Goal: Check status: Check status

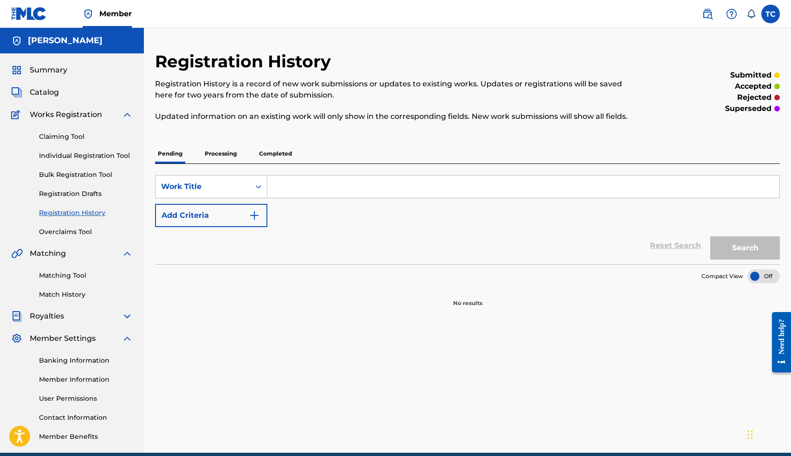
click at [231, 157] on p "Processing" at bounding box center [221, 154] width 38 height 20
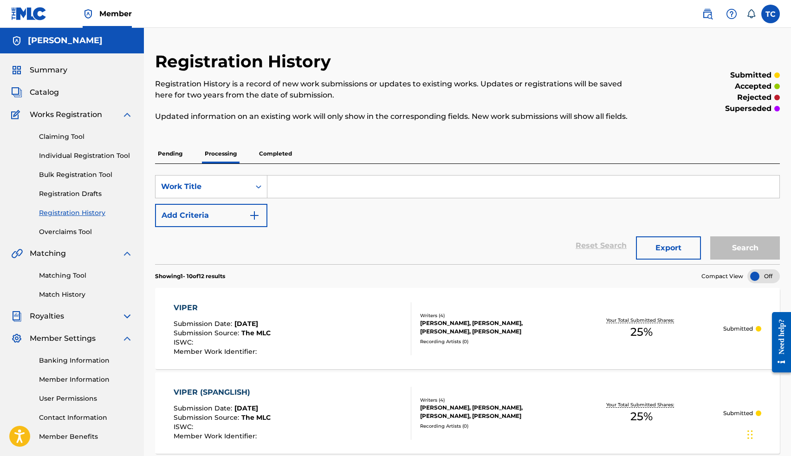
click at [282, 157] on p "Completed" at bounding box center [275, 154] width 39 height 20
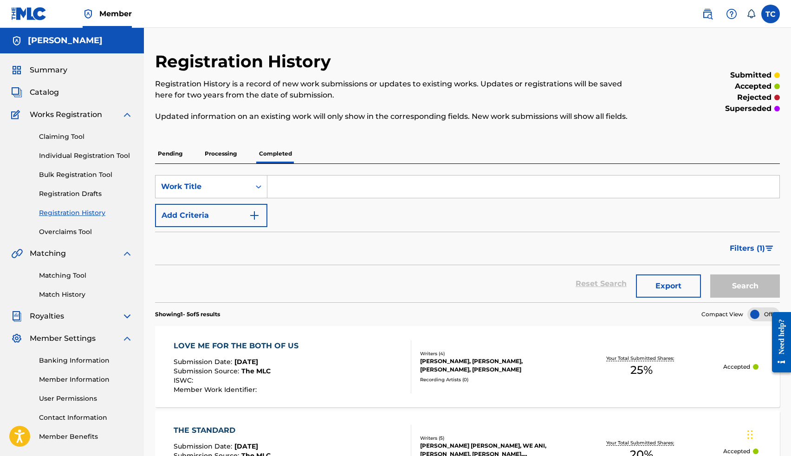
click at [163, 151] on p "Pending" at bounding box center [170, 154] width 30 height 20
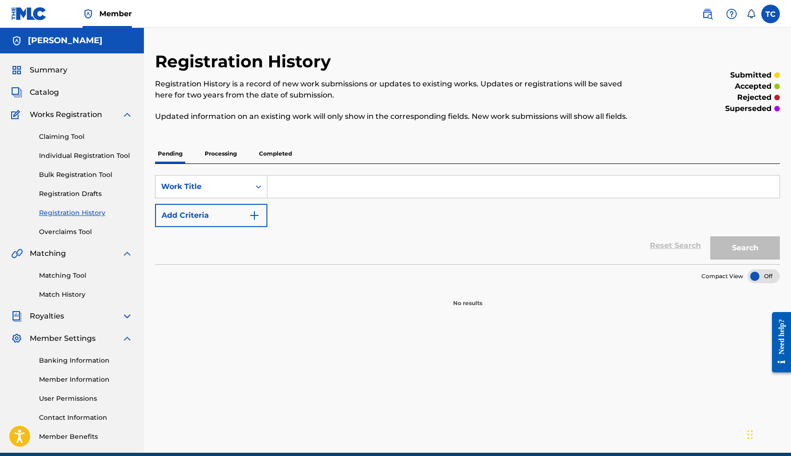
click at [212, 153] on p "Processing" at bounding box center [221, 154] width 38 height 20
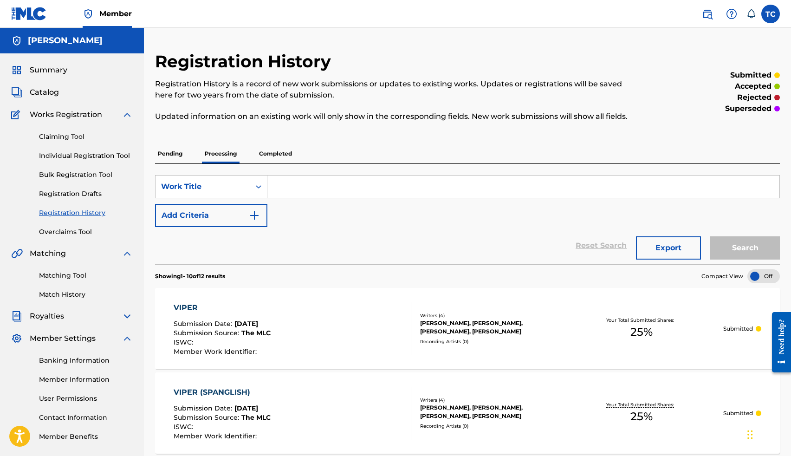
click at [61, 134] on link "Claiming Tool" at bounding box center [86, 137] width 94 height 10
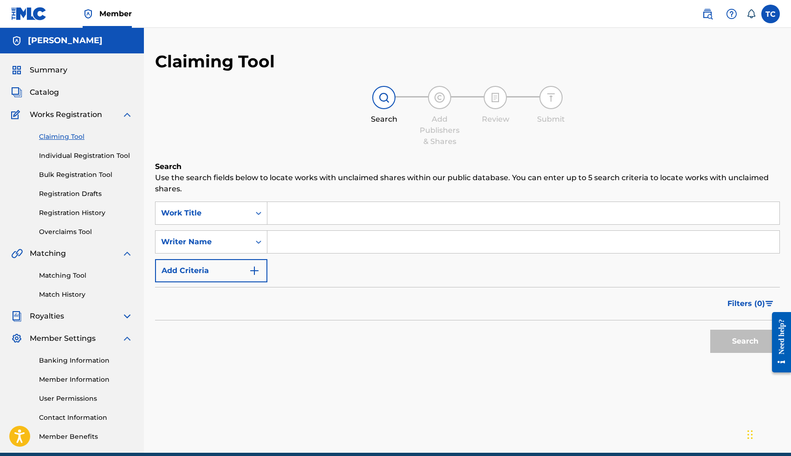
click at [283, 216] on input "Search Form" at bounding box center [523, 213] width 512 height 22
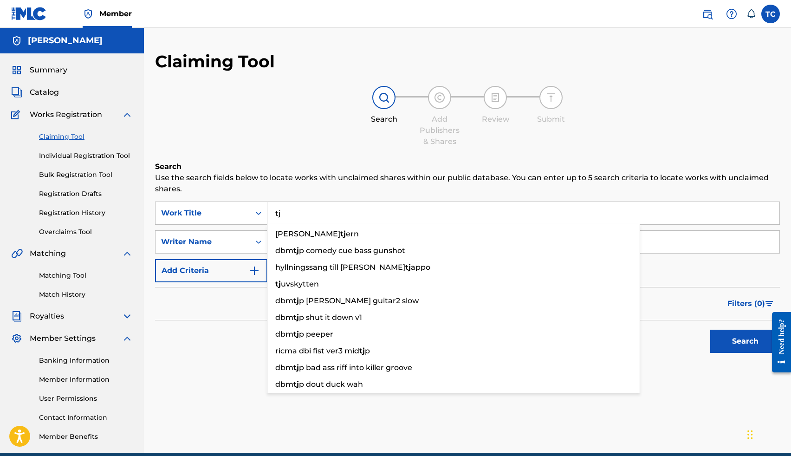
type input "t"
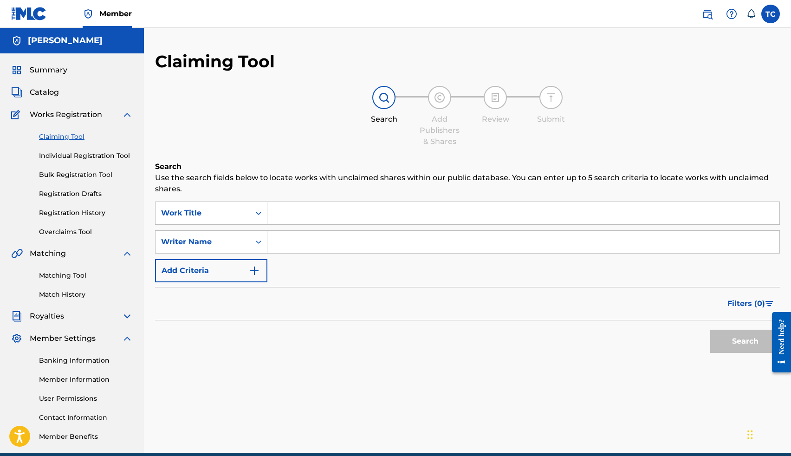
click at [289, 241] on input "Search Form" at bounding box center [523, 242] width 512 height 22
click at [721, 345] on button "Search" at bounding box center [745, 341] width 70 height 23
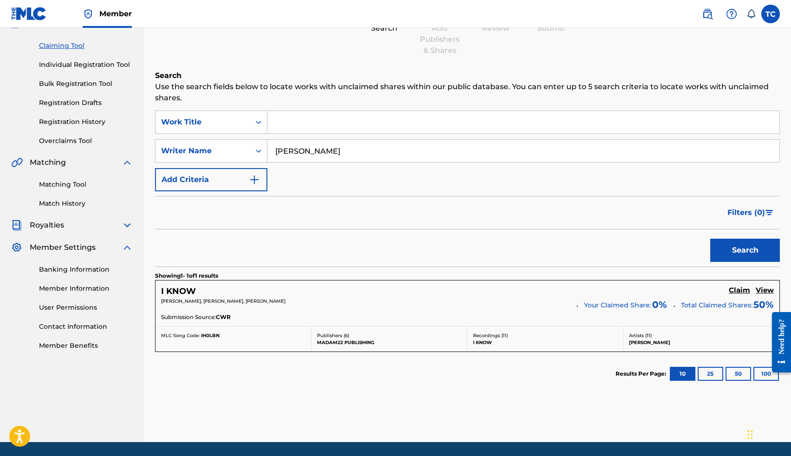
scroll to position [92, 0]
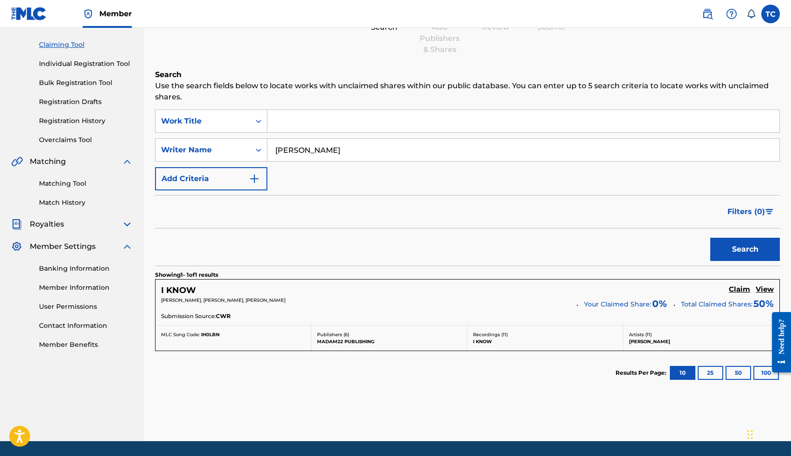
click at [373, 156] on input "Tj Crockrom" at bounding box center [523, 150] width 512 height 22
type input "T"
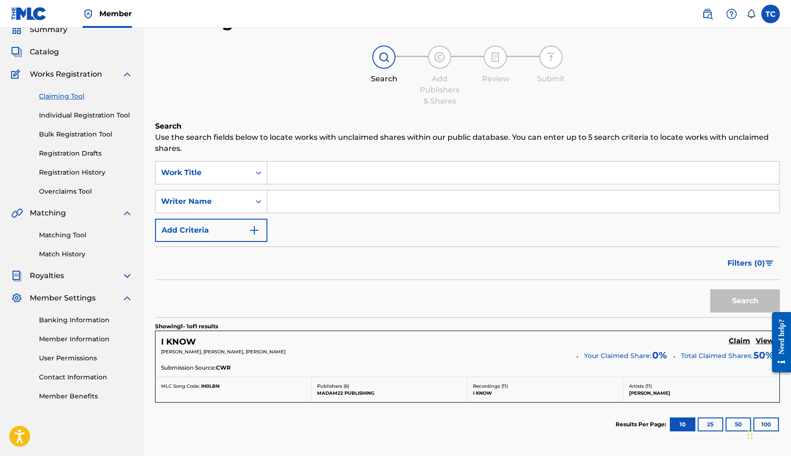
scroll to position [39, 0]
click at [75, 177] on link "Registration History" at bounding box center [86, 174] width 94 height 10
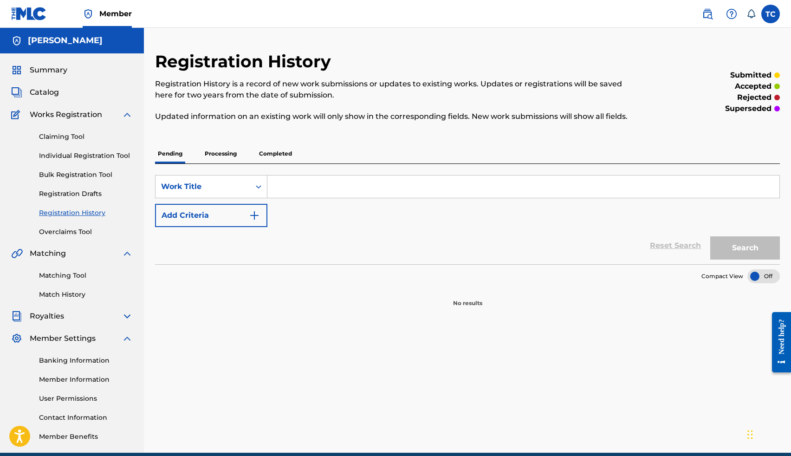
click at [224, 150] on p "Processing" at bounding box center [221, 154] width 38 height 20
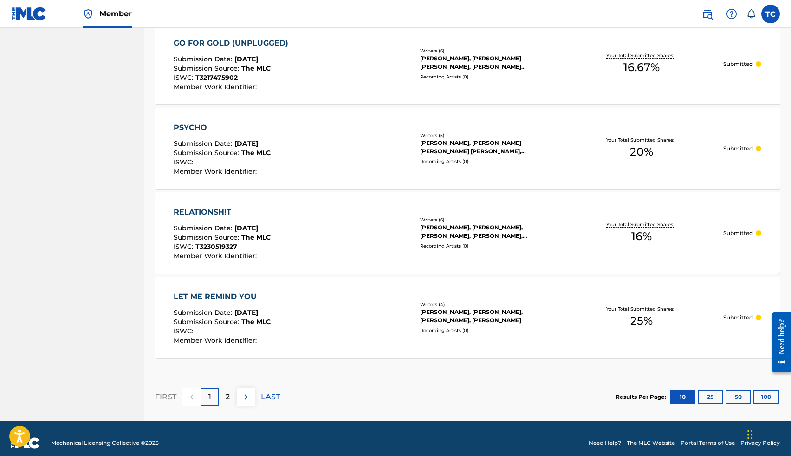
scroll to position [781, 0]
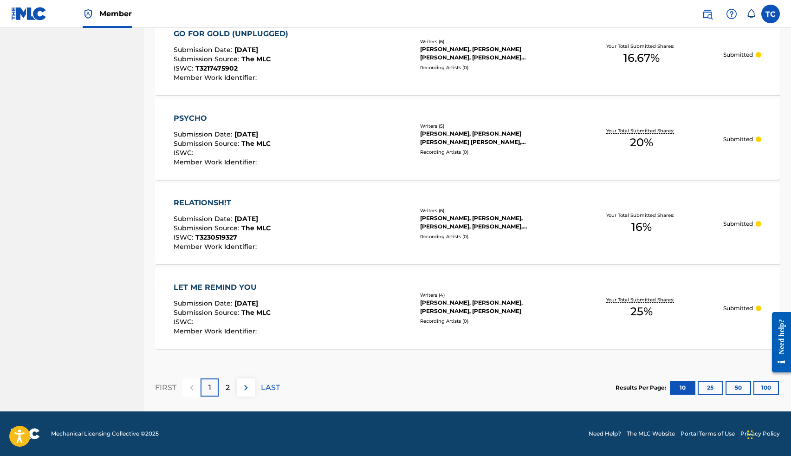
click at [230, 389] on div "2" at bounding box center [228, 387] width 18 height 18
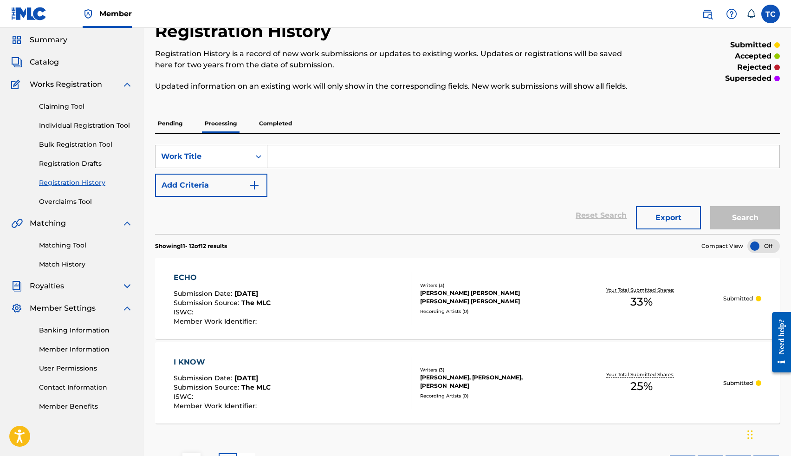
scroll to position [0, 0]
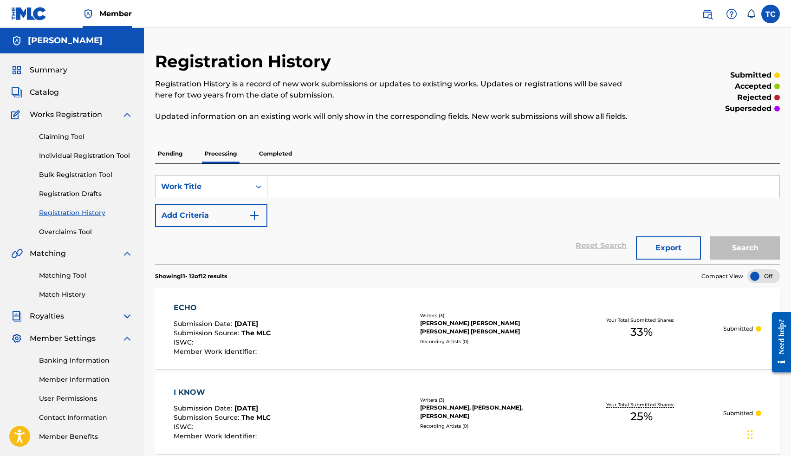
click at [166, 160] on p "Pending" at bounding box center [170, 154] width 30 height 20
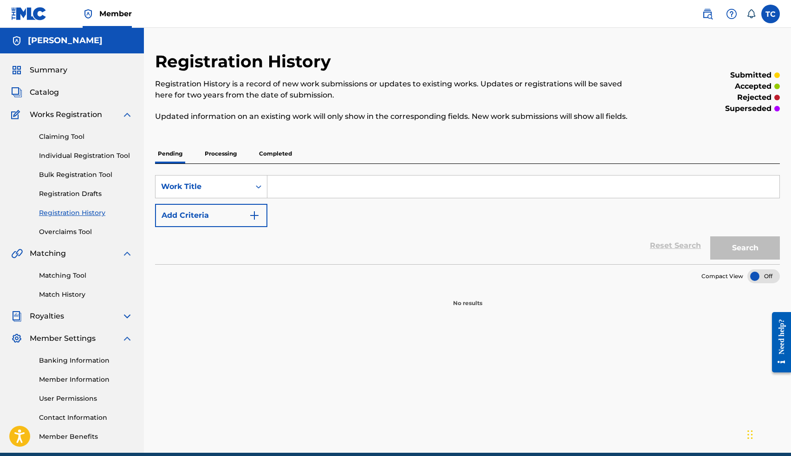
click at [71, 137] on link "Claiming Tool" at bounding box center [86, 137] width 94 height 10
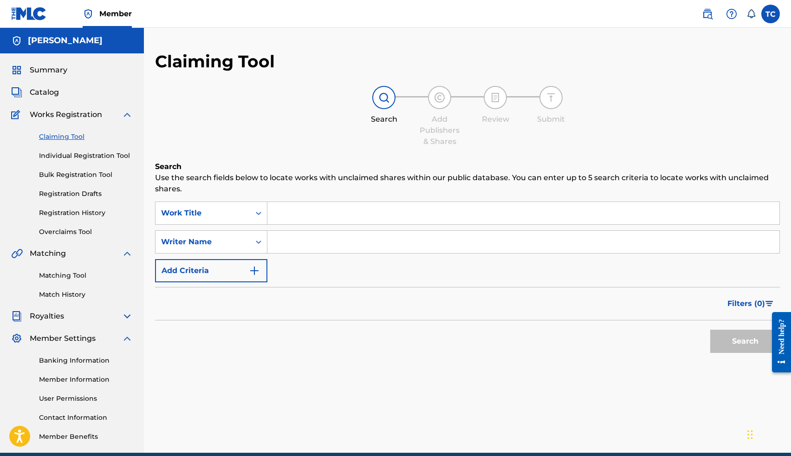
click at [279, 215] on input "Search Form" at bounding box center [523, 213] width 512 height 22
type input "crockrom"
drag, startPoint x: 310, startPoint y: 216, endPoint x: 257, endPoint y: 215, distance: 52.9
click at [257, 215] on div "SearchWithCriteria5347da84-b915-4393-82e5-fcebc5b4ac8f Work Title crockrom" at bounding box center [467, 213] width 625 height 23
click at [283, 233] on input "Search Form" at bounding box center [523, 242] width 512 height 22
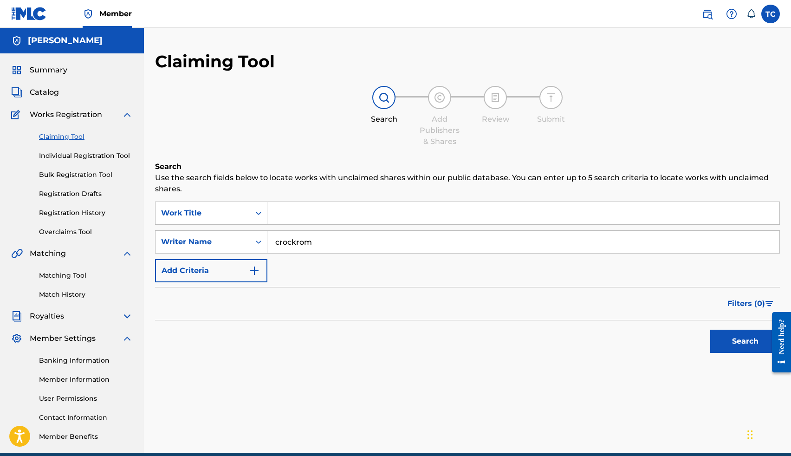
type input "crockrom"
click at [710, 330] on button "Search" at bounding box center [745, 341] width 70 height 23
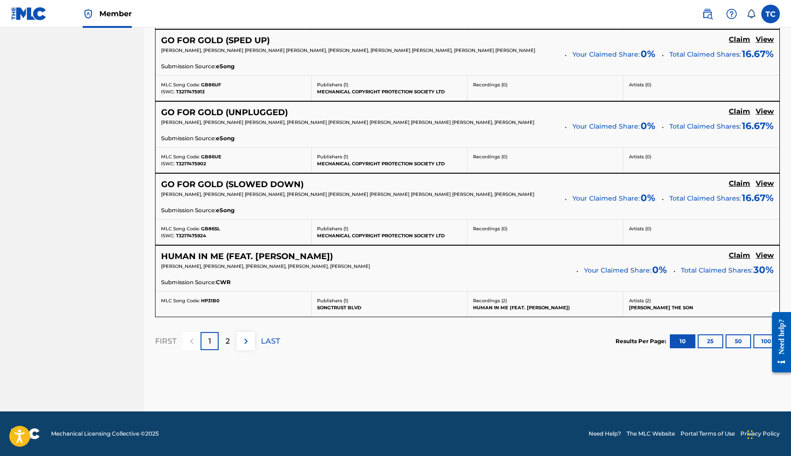
click at [226, 342] on p "2" at bounding box center [228, 341] width 4 height 11
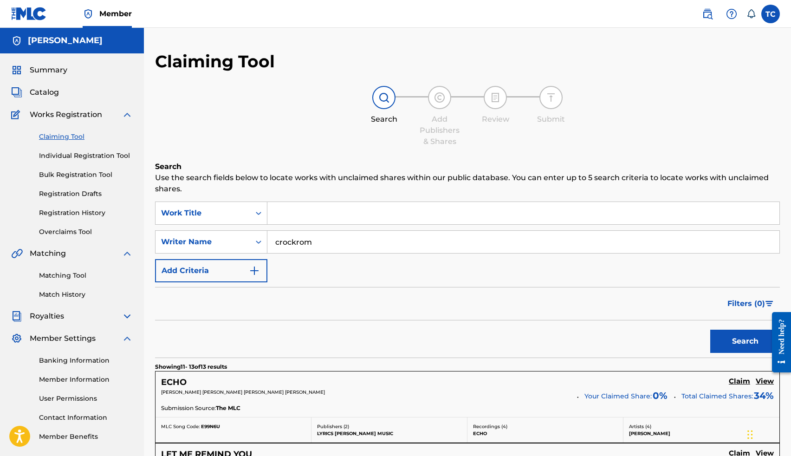
click at [41, 93] on span "Catalog" at bounding box center [44, 92] width 29 height 11
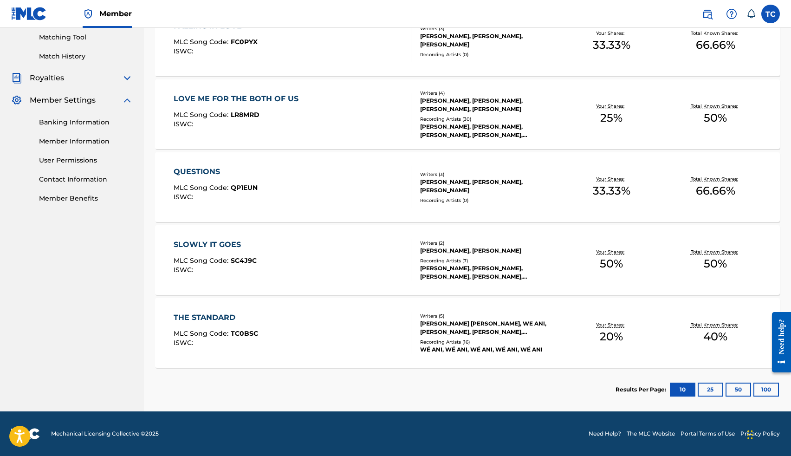
scroll to position [218, 0]
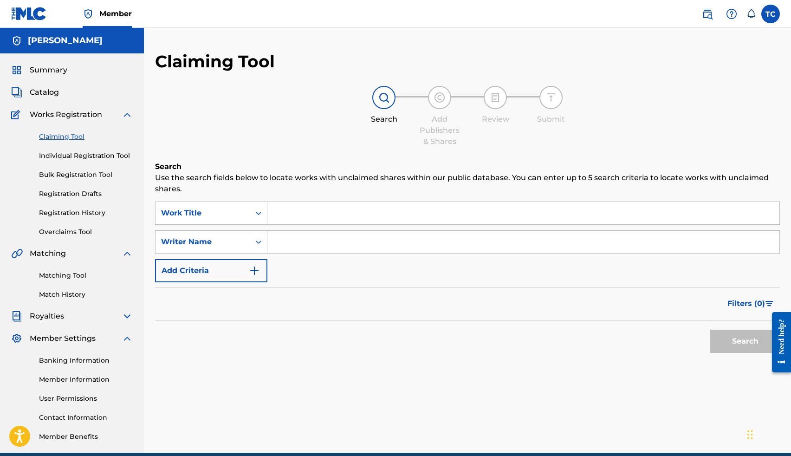
click at [57, 252] on span "Matching" at bounding box center [48, 253] width 36 height 11
click at [71, 294] on link "Match History" at bounding box center [86, 295] width 94 height 10
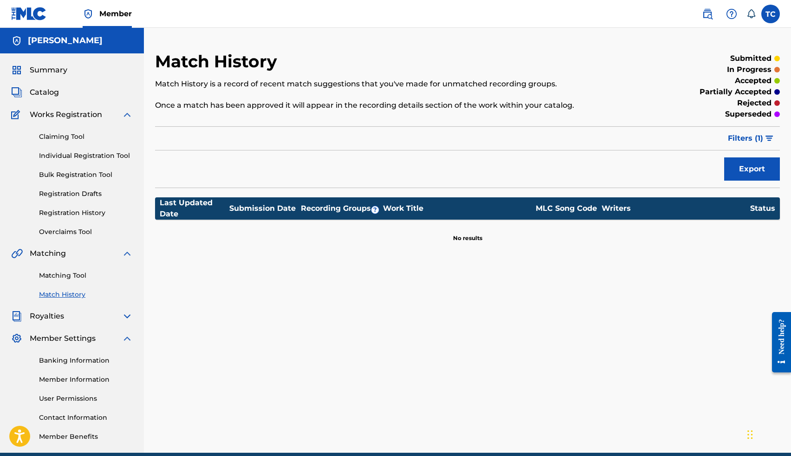
click at [124, 315] on img at bounding box center [127, 316] width 11 height 11
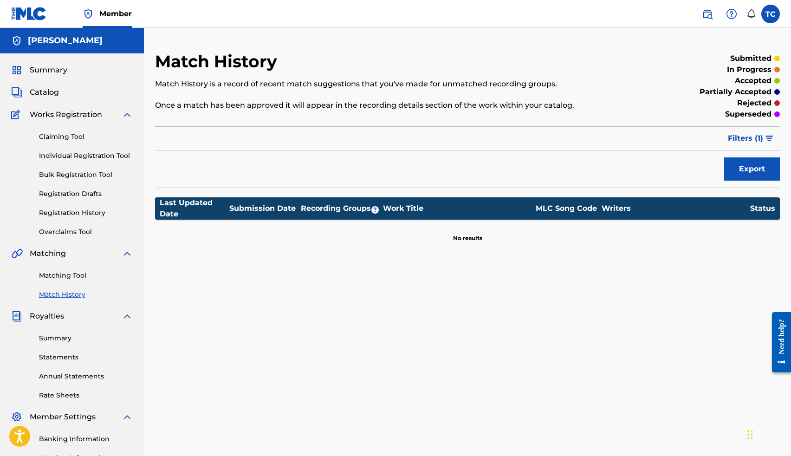
click at [67, 334] on link "Summary" at bounding box center [86, 338] width 94 height 10
